Goal: Task Accomplishment & Management: Manage account settings

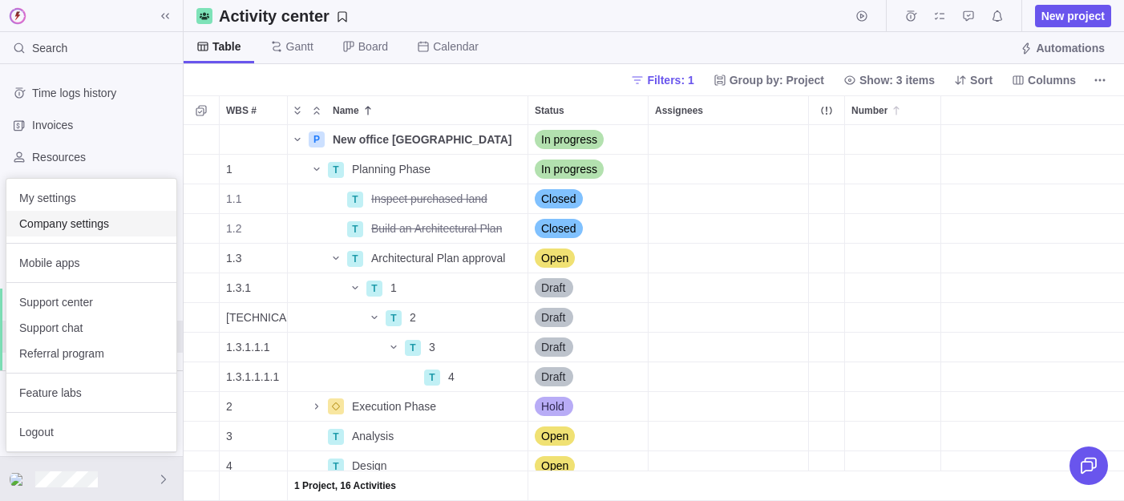
click at [91, 221] on span "Company settings" at bounding box center [91, 224] width 144 height 16
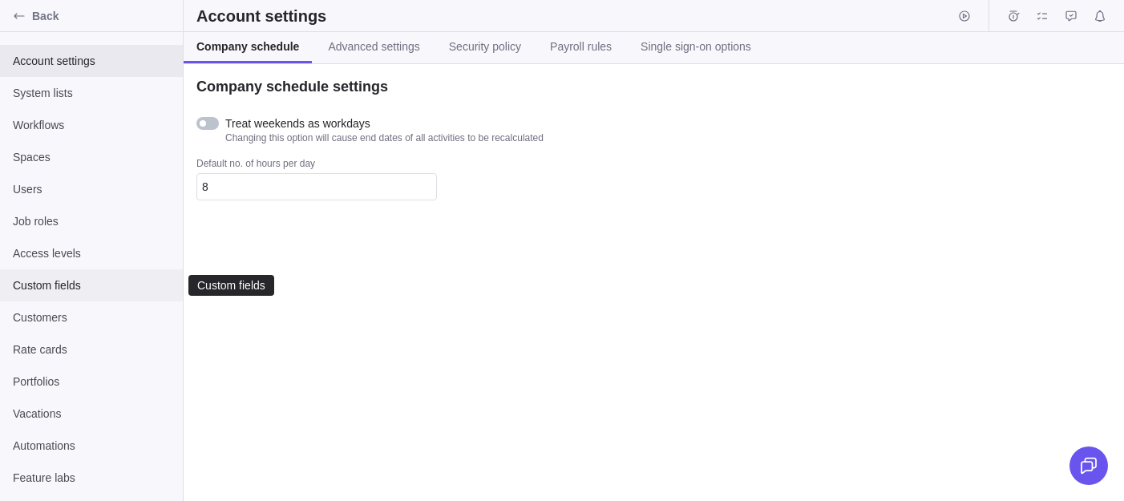
click at [62, 289] on span "Custom fields" at bounding box center [91, 285] width 157 height 16
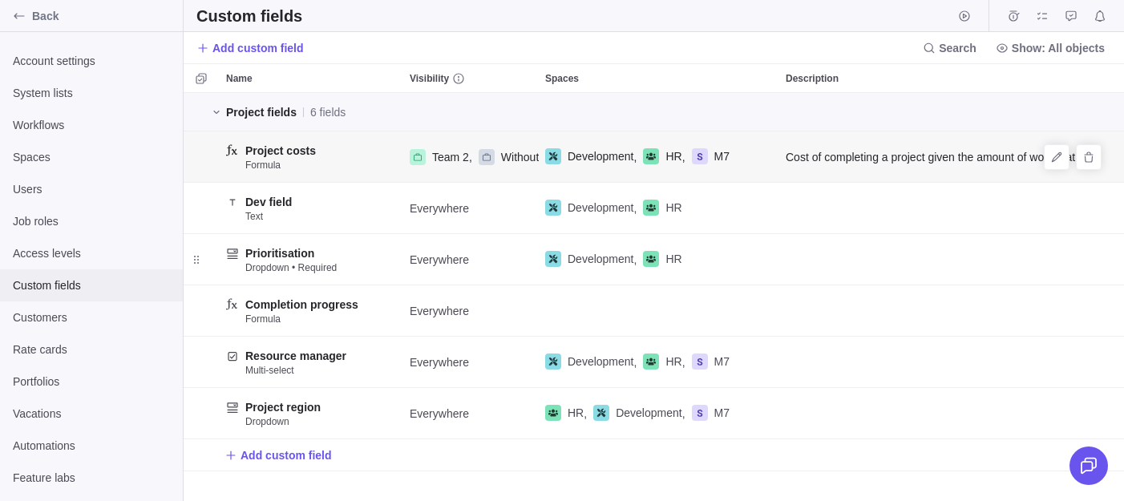
scroll to position [1, 1]
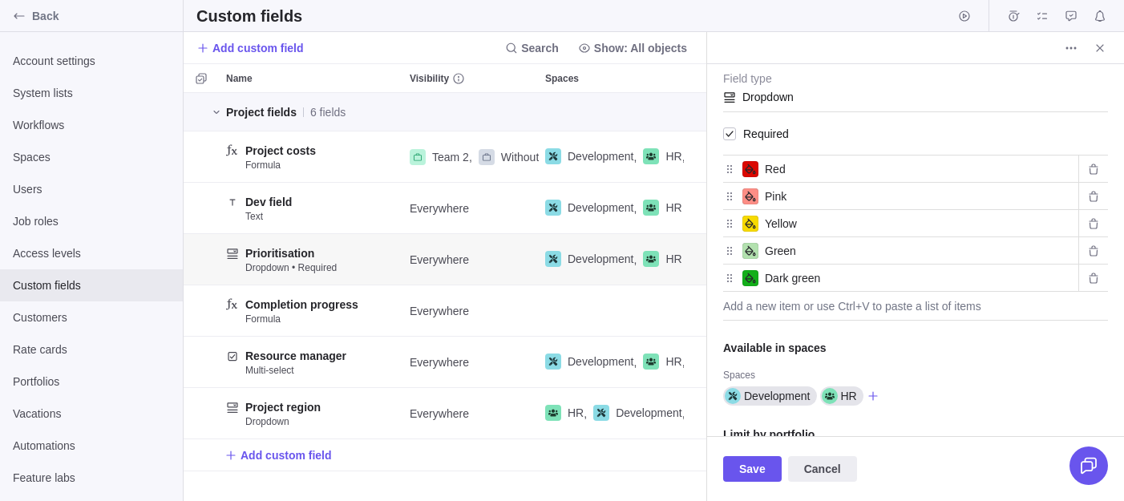
scroll to position [215, 0]
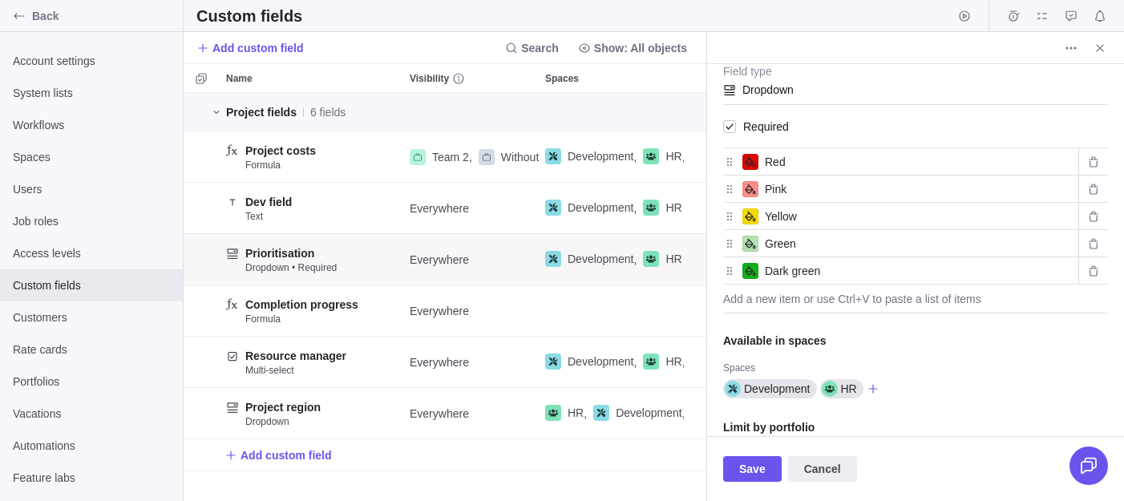
type textarea "x"
